Goal: Task Accomplishment & Management: Manage account settings

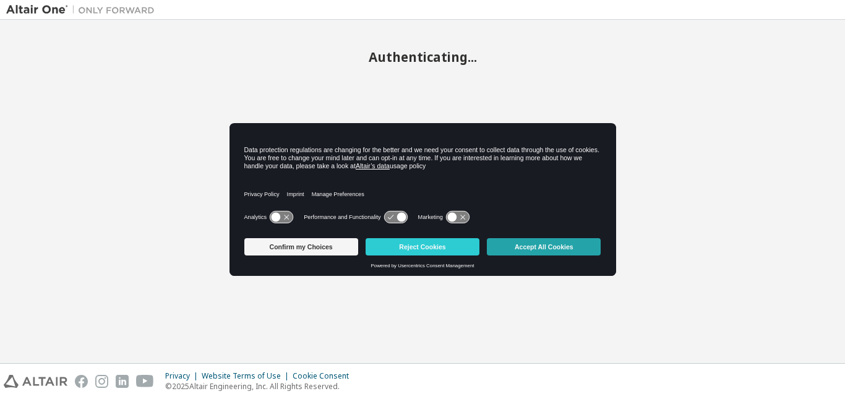
click at [574, 243] on button "Accept All Cookies" at bounding box center [544, 246] width 114 height 17
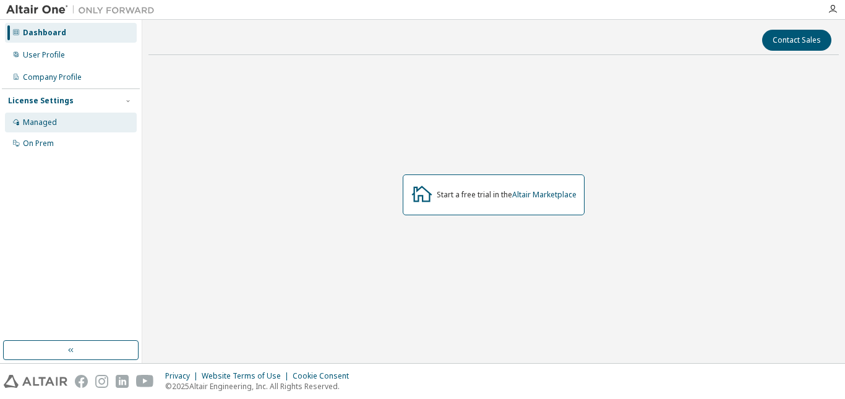
click at [52, 120] on div "Managed" at bounding box center [40, 122] width 34 height 10
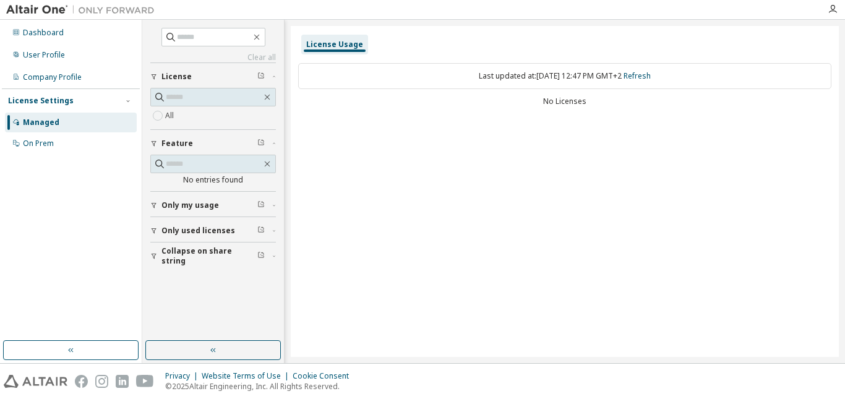
click at [228, 76] on div "License" at bounding box center [216, 77] width 111 height 10
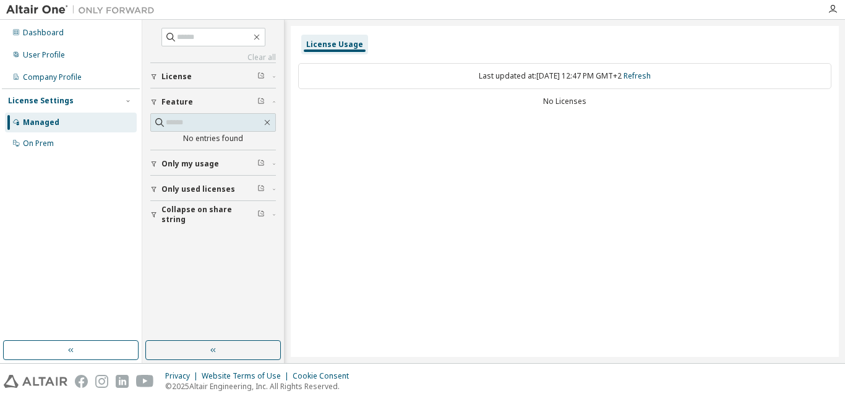
click at [228, 75] on div "License" at bounding box center [216, 77] width 111 height 10
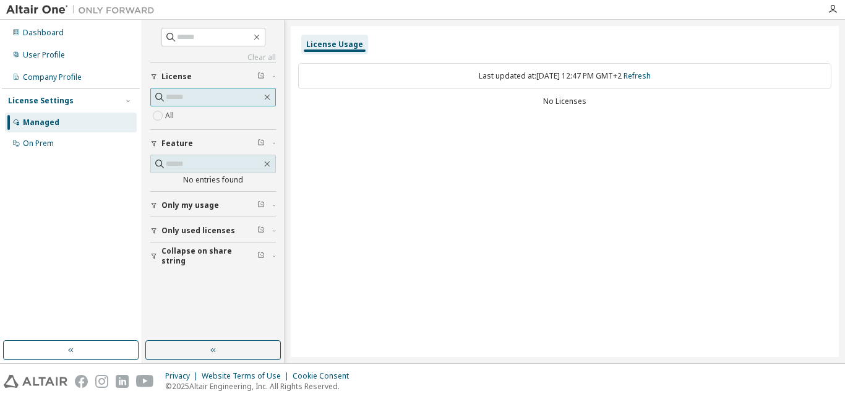
click at [208, 95] on input "text" at bounding box center [214, 97] width 96 height 12
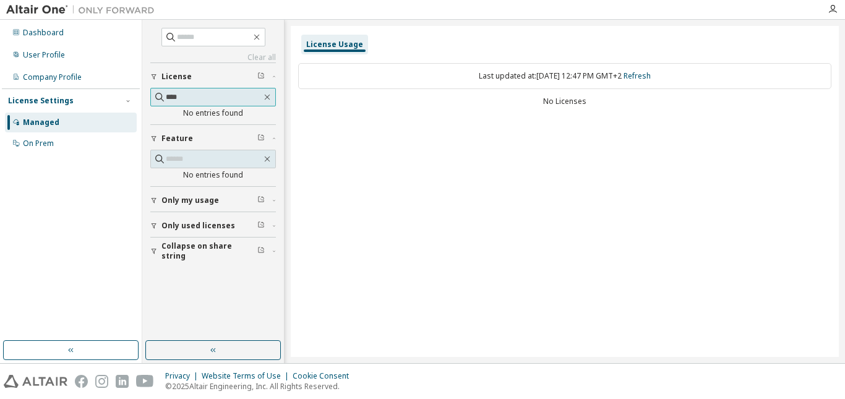
type input "****"
click at [61, 31] on div "Dashboard" at bounding box center [43, 33] width 41 height 10
